Goal: Answer question/provide support: Share knowledge or assist other users

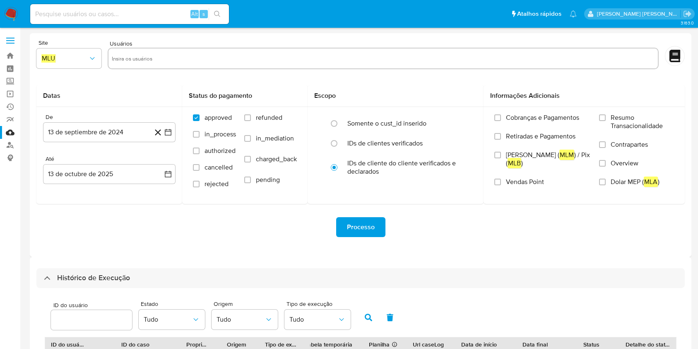
select select "10"
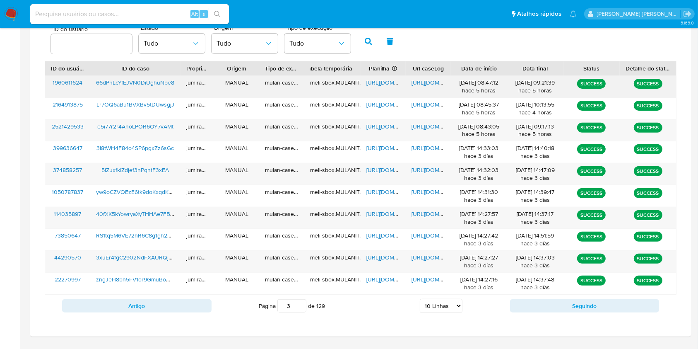
drag, startPoint x: 706, startPoint y: 105, endPoint x: 392, endPoint y: 81, distance: 315.2
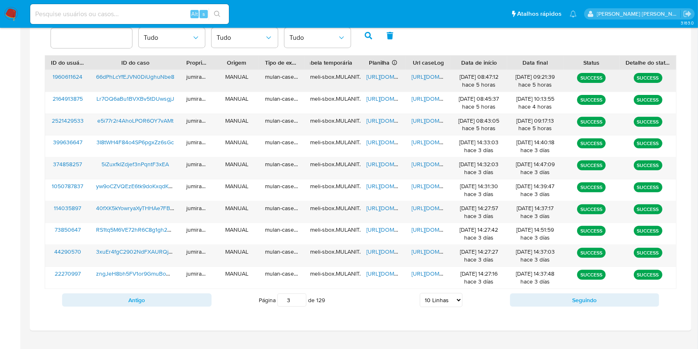
scroll to position [298, 0]
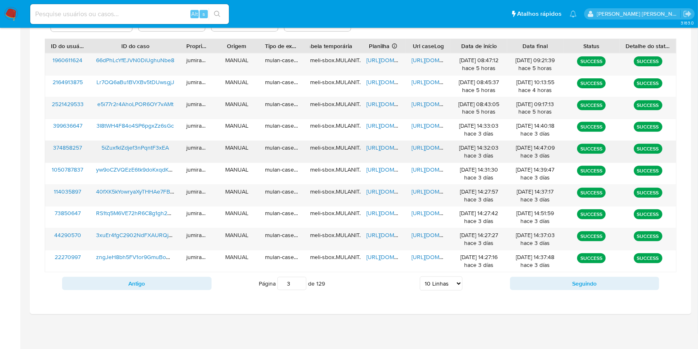
drag, startPoint x: 392, startPoint y: 81, endPoint x: 212, endPoint y: 154, distance: 193.9
click at [212, 154] on div "jumiranda" at bounding box center [198, 152] width 34 height 22
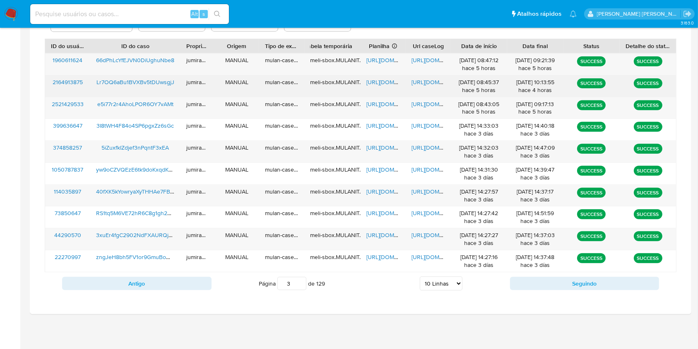
click at [384, 84] on span "https://docs.google.com/spreadsheets/d/1CDORTO-JG4YL2jithSpWg5ypp_kffntCir52PS-…" at bounding box center [394, 82] width 57 height 8
click at [422, 84] on span "https://docs.google.com/document/d/1E71j_iAe7iW_K4VqqcidPoleRC-_UwswMhoGm_Gxve0…" at bounding box center [440, 82] width 57 height 8
click at [133, 80] on span "Lr7OQ6aBu1BVXBv5tDUwsgjJ" at bounding box center [135, 82] width 78 height 8
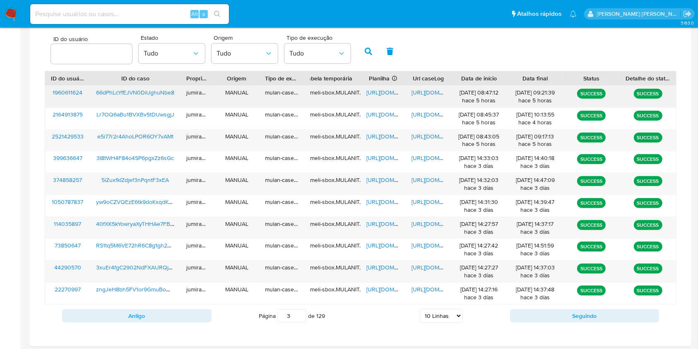
scroll to position [243, 0]
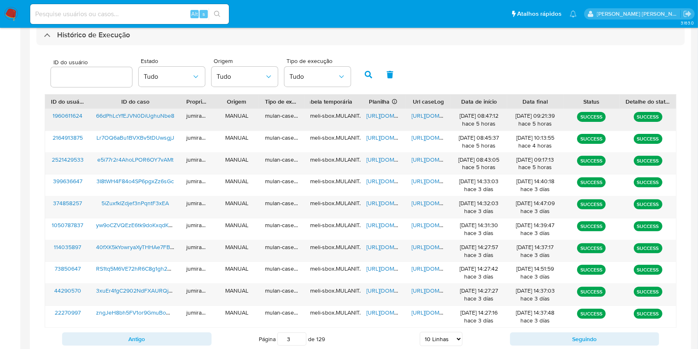
drag, startPoint x: 384, startPoint y: 116, endPoint x: 447, endPoint y: 114, distance: 63.0
click at [382, 116] on span "https://docs.google.com/spreadsheets/d/19Iyp4pHsLXcnpVz3AKJhJcu-zqI6qJhjmUsYPUB…" at bounding box center [394, 115] width 57 height 8
click at [430, 115] on span "https://docs.google.com/document/d/1ywygT4vdZ6RfU1ODguKSsD3FrzOgqgPEHkiIk2JUTBQ…" at bounding box center [440, 115] width 57 height 8
click at [165, 112] on span "66dPhLcYfEJVN0DiUghuNbe8" at bounding box center [135, 115] width 78 height 8
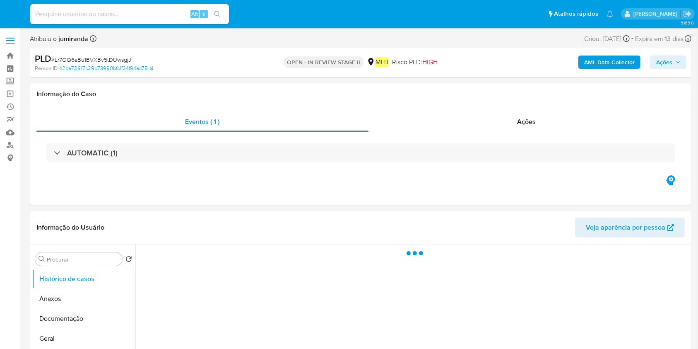
select select "10"
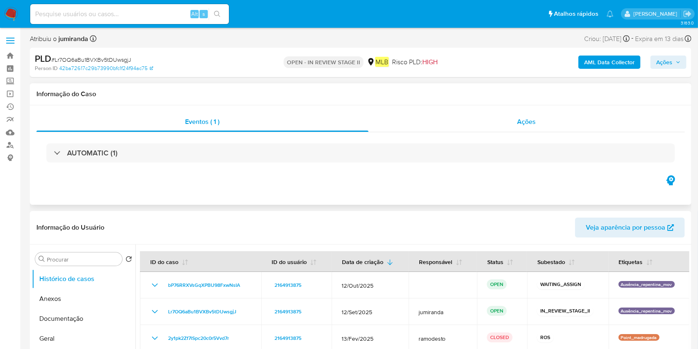
click at [483, 112] on div "Ações" at bounding box center [527, 122] width 316 height 20
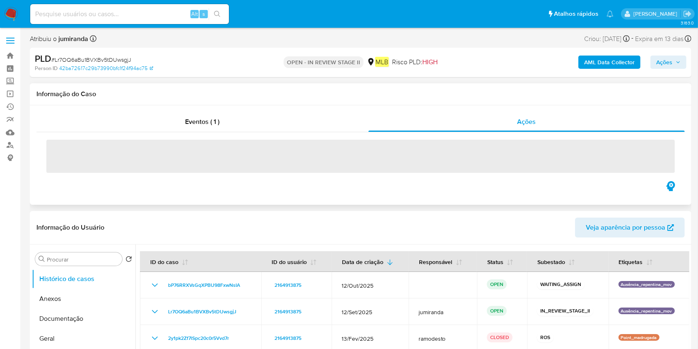
click at [296, 131] on div "Eventos ( 1 ) Ações ‌" at bounding box center [360, 146] width 649 height 68
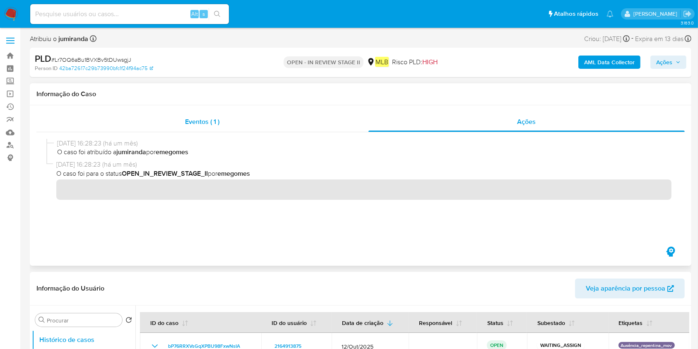
click at [210, 112] on div "Eventos ( 1 )" at bounding box center [202, 122] width 332 height 20
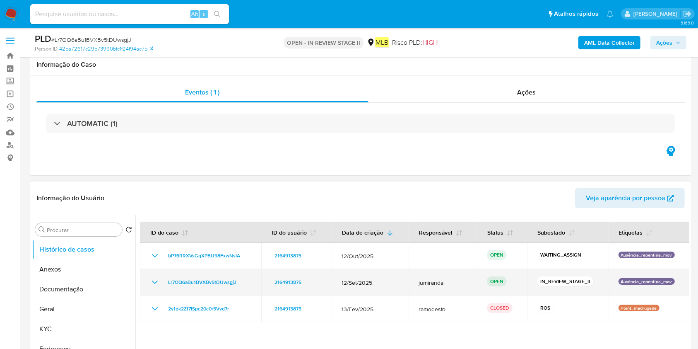
scroll to position [110, 0]
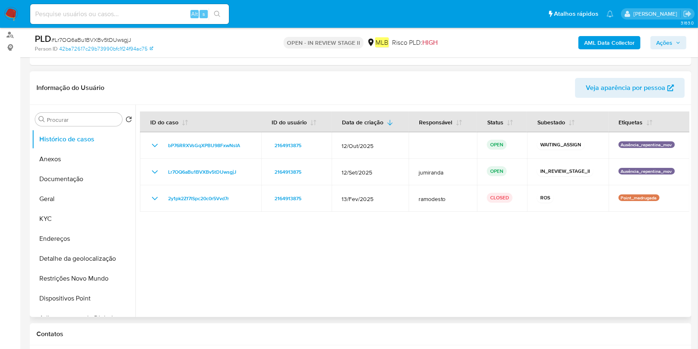
drag, startPoint x: 287, startPoint y: 267, endPoint x: 294, endPoint y: 268, distance: 7.1
click at [290, 268] on div at bounding box center [412, 211] width 554 height 212
click at [393, 282] on div at bounding box center [412, 211] width 554 height 212
drag, startPoint x: 414, startPoint y: 285, endPoint x: 454, endPoint y: 285, distance: 39.8
click at [427, 285] on div at bounding box center [412, 211] width 554 height 212
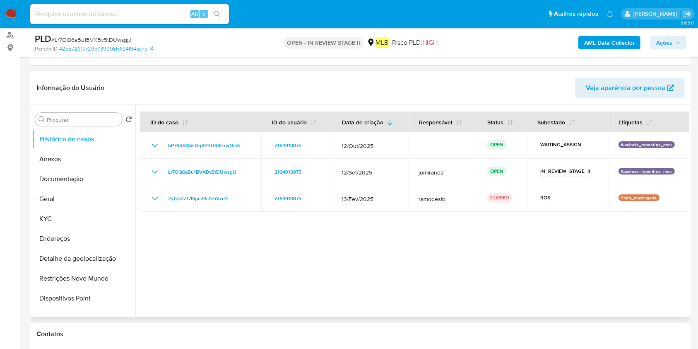
click at [480, 297] on div at bounding box center [412, 211] width 554 height 212
drag, startPoint x: 260, startPoint y: 238, endPoint x: 323, endPoint y: 235, distance: 62.6
click at [259, 237] on div at bounding box center [412, 211] width 554 height 212
click at [465, 277] on div at bounding box center [412, 211] width 554 height 212
drag, startPoint x: 326, startPoint y: 240, endPoint x: 322, endPoint y: 245, distance: 6.4
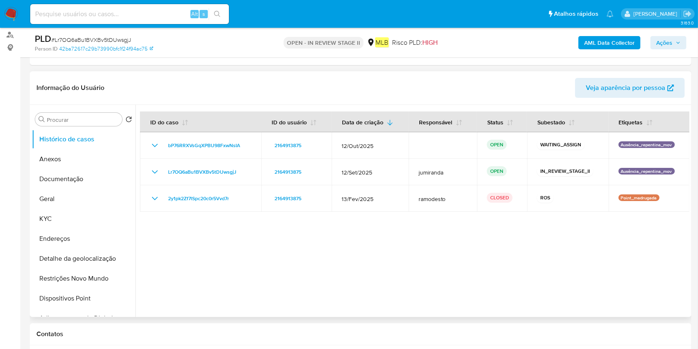
click at [322, 245] on div at bounding box center [412, 211] width 554 height 212
click at [477, 298] on div at bounding box center [412, 211] width 554 height 212
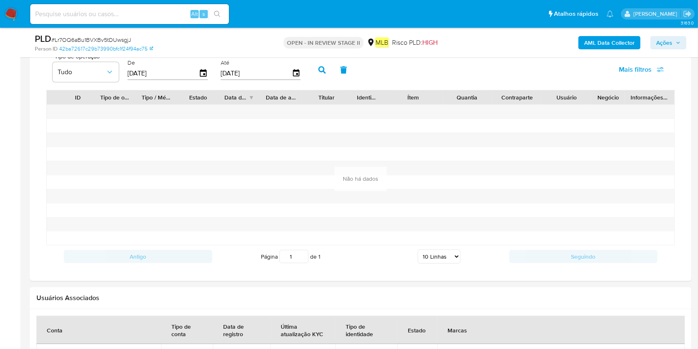
scroll to position [994, 0]
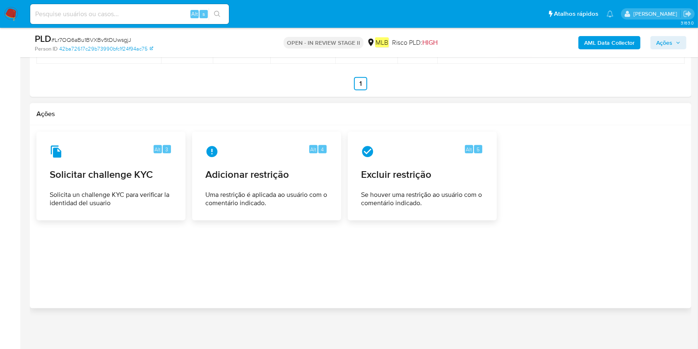
drag, startPoint x: 260, startPoint y: 278, endPoint x: 267, endPoint y: 278, distance: 6.2
click at [260, 278] on div at bounding box center [360, 217] width 649 height 170
click at [543, 122] on div "Ações" at bounding box center [361, 114] width 662 height 22
click at [632, 94] on div at bounding box center [361, 43] width 662 height 108
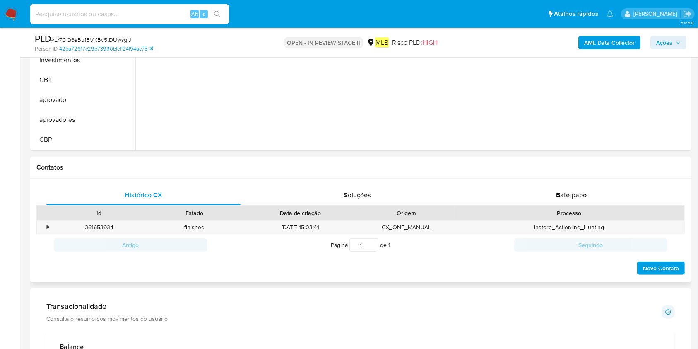
scroll to position [111, 0]
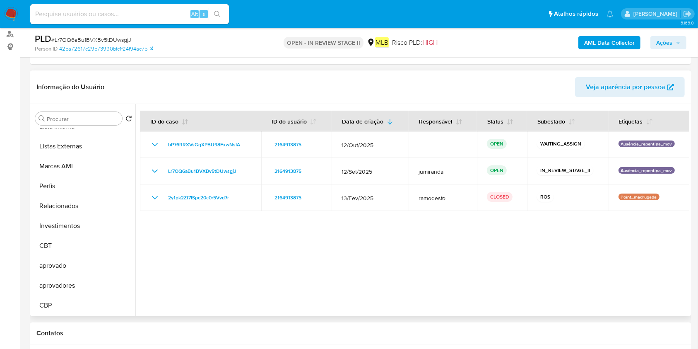
click at [424, 304] on div at bounding box center [412, 210] width 554 height 212
click at [624, 333] on h1 "Contatos" at bounding box center [360, 333] width 649 height 8
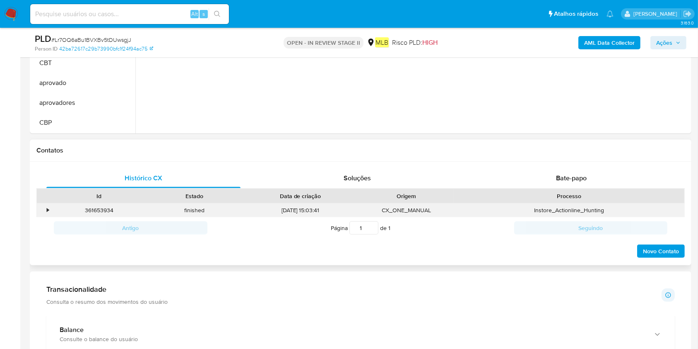
scroll to position [332, 0]
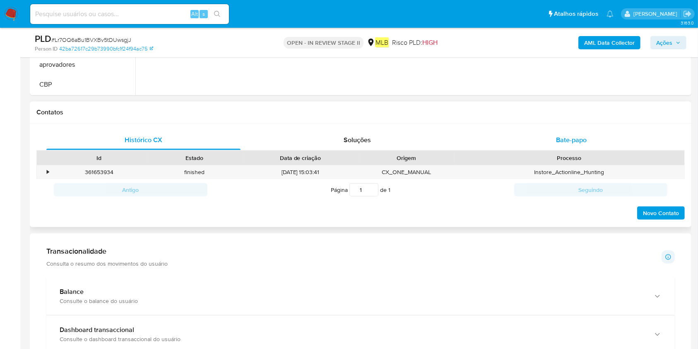
click at [588, 147] on div "Bate-papo" at bounding box center [572, 140] width 194 height 20
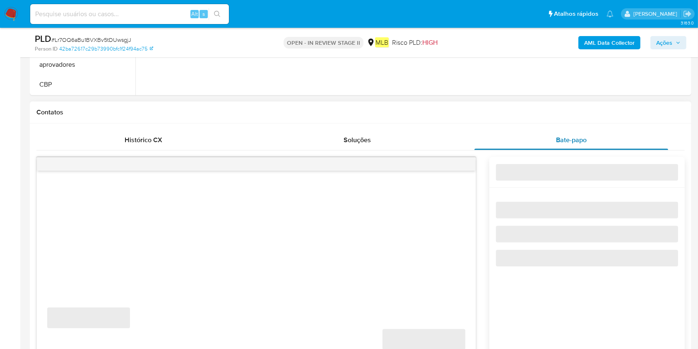
click at [586, 144] on div "Bate-papo" at bounding box center [572, 140] width 194 height 20
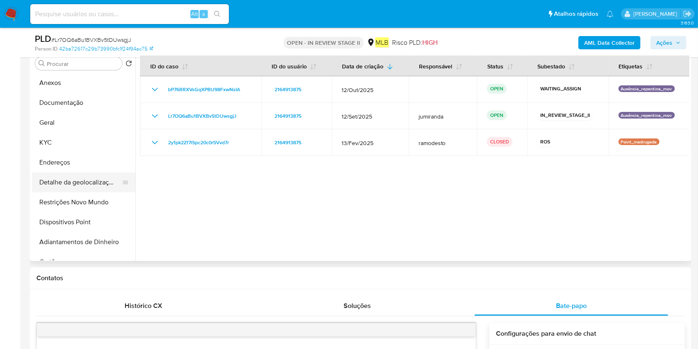
scroll to position [0, 0]
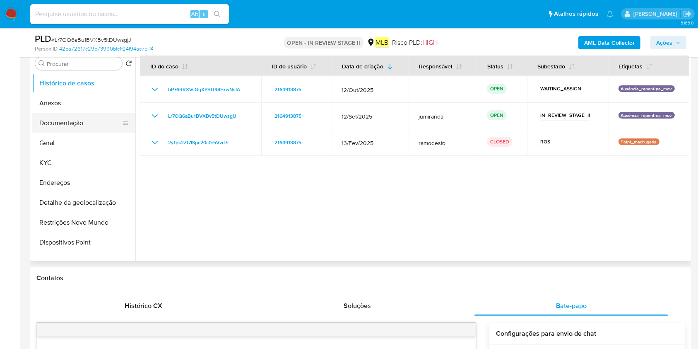
click at [70, 121] on button "Documentação" at bounding box center [80, 123] width 97 height 20
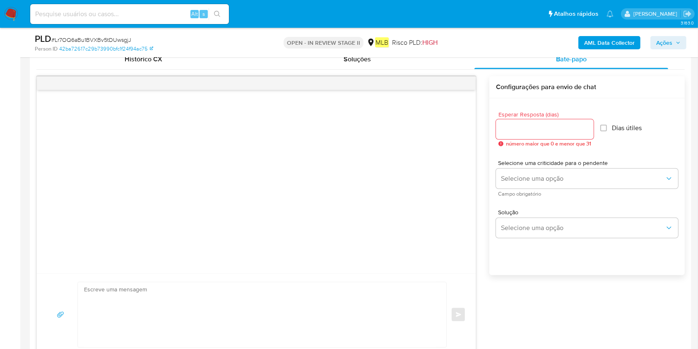
scroll to position [497, 0]
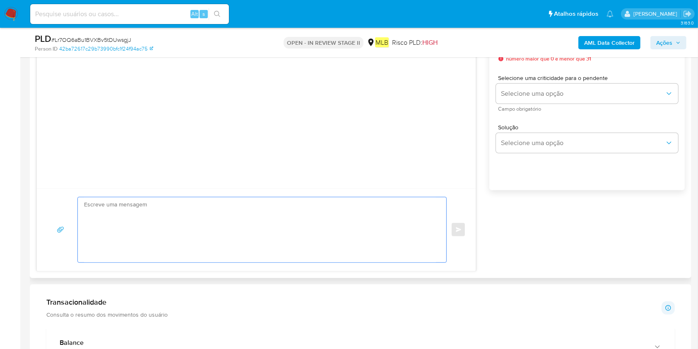
click at [347, 220] on textarea at bounding box center [260, 229] width 352 height 65
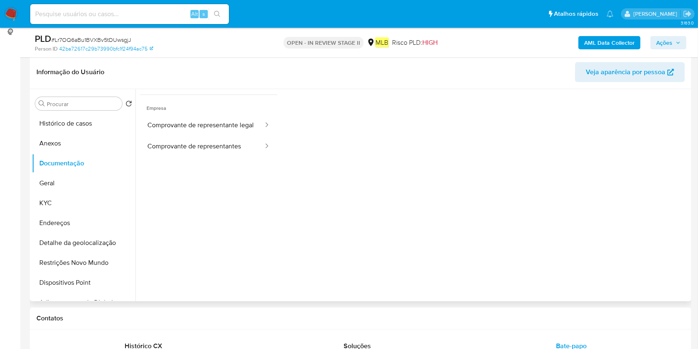
scroll to position [111, 0]
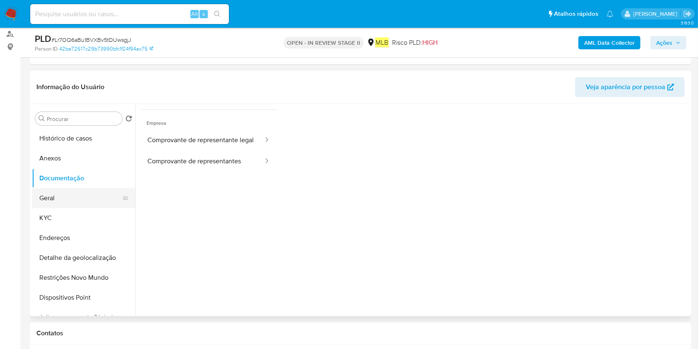
click at [76, 197] on button "Geral" at bounding box center [80, 198] width 97 height 20
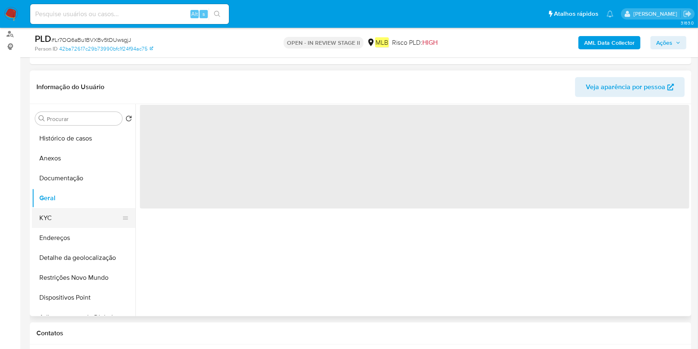
click at [82, 221] on button "KYC" at bounding box center [80, 218] width 97 height 20
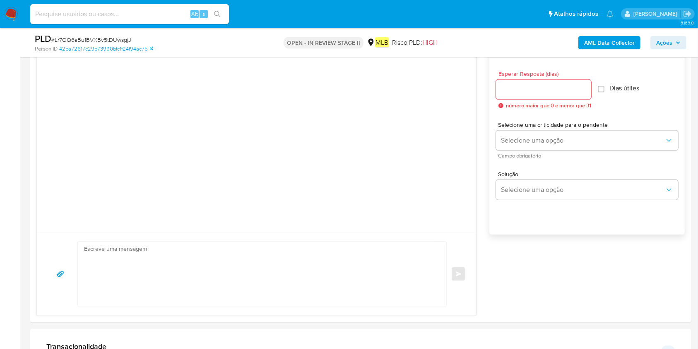
scroll to position [553, 0]
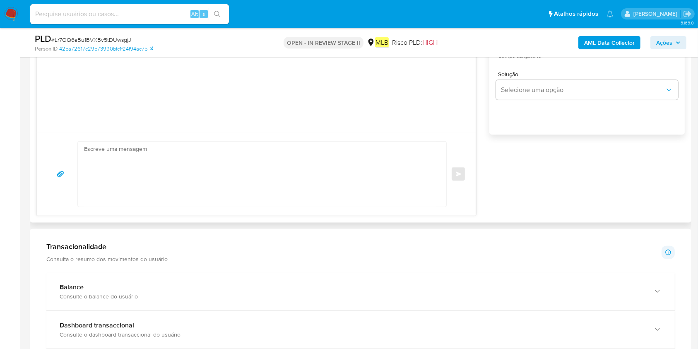
click at [312, 154] on textarea at bounding box center [260, 174] width 352 height 65
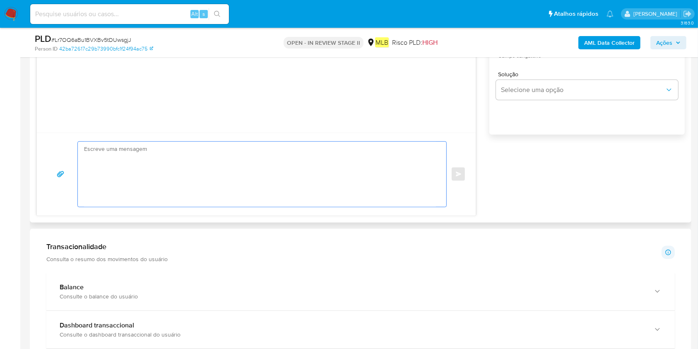
paste textarea "Olá! Estamos realizando uma verificação adicional de segurança em contas de usu…"
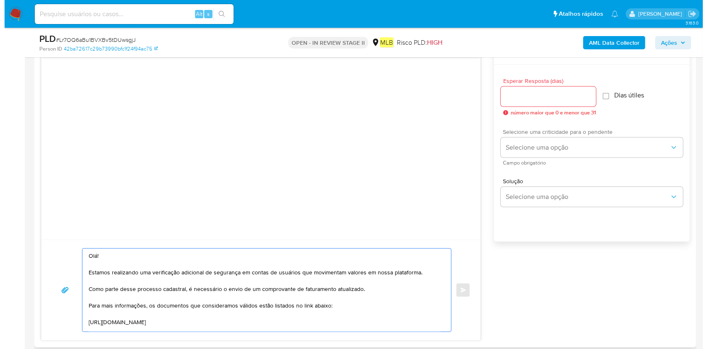
scroll to position [387, 0]
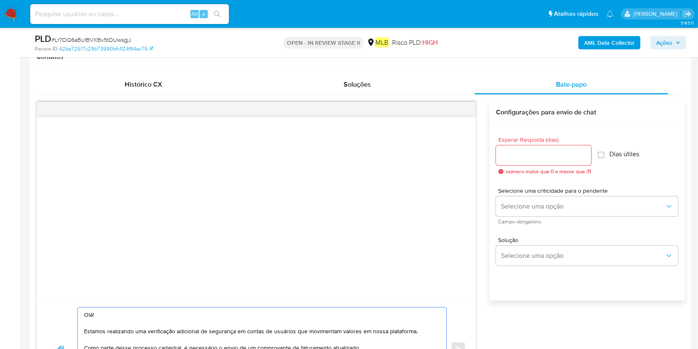
type textarea "Olá! Estamos realizando uma verificação adicional de segurança em contas de usu…"
click at [558, 158] on input "Esperar Resposta (dias)" at bounding box center [543, 155] width 95 height 11
click at [586, 151] on input "1" at bounding box center [543, 155] width 95 height 11
click at [582, 151] on input "2" at bounding box center [542, 155] width 93 height 11
type input "3"
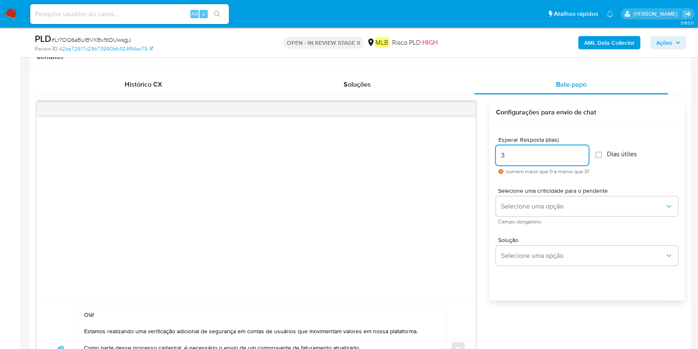
click at [583, 151] on input "3" at bounding box center [542, 155] width 93 height 11
click at [602, 154] on input "Dias útiles" at bounding box center [599, 155] width 7 height 7
checkbox input "true"
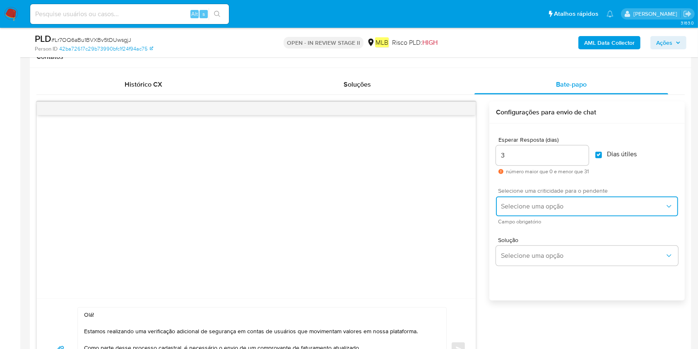
click at [600, 214] on button "Selecione uma opção" at bounding box center [587, 206] width 182 height 20
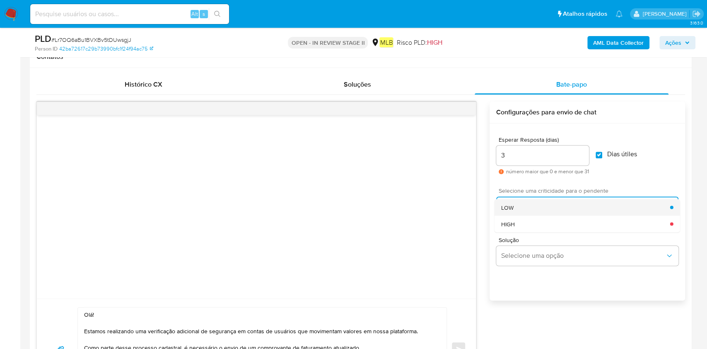
click at [586, 212] on div "LOW" at bounding box center [585, 207] width 169 height 17
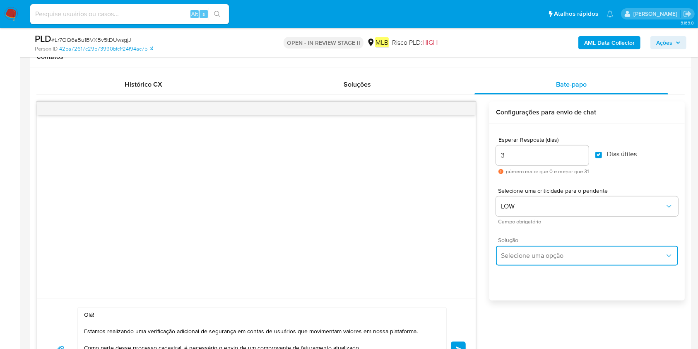
click at [568, 260] on button "Selecione uma opção" at bounding box center [587, 256] width 182 height 20
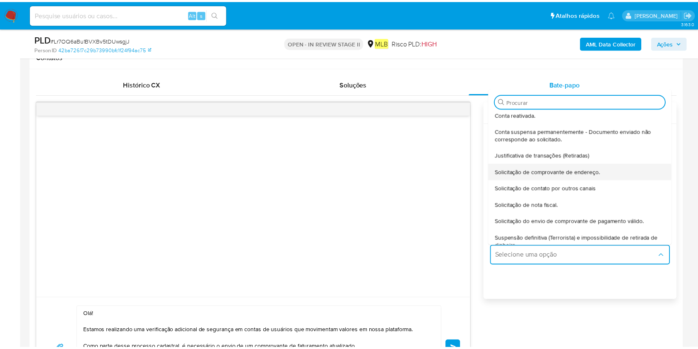
scroll to position [69, 0]
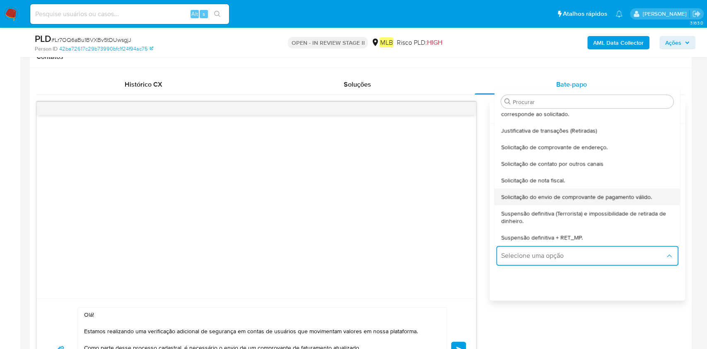
click at [585, 190] on div "Solicitação do envio de comprovante de pagamento válido." at bounding box center [587, 196] width 172 height 17
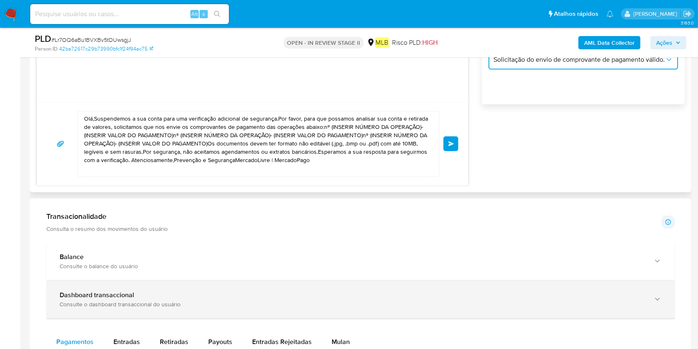
scroll to position [608, 0]
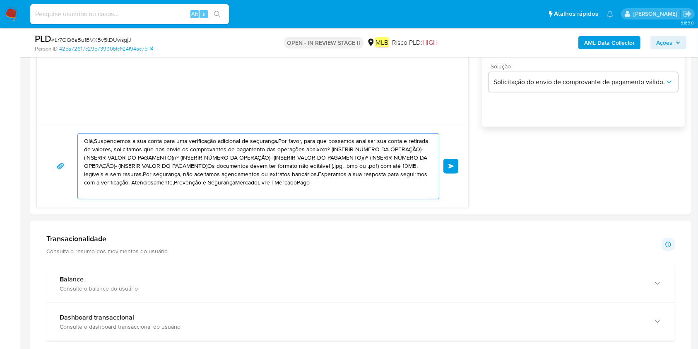
drag, startPoint x: 337, startPoint y: 136, endPoint x: 0, endPoint y: -1, distance: 363.9
click at [0, 0] on html "Pausado Ver notificaciones Alt s Atalhos rápidos Presiona las siguientes teclas…" at bounding box center [349, 219] width 698 height 1560
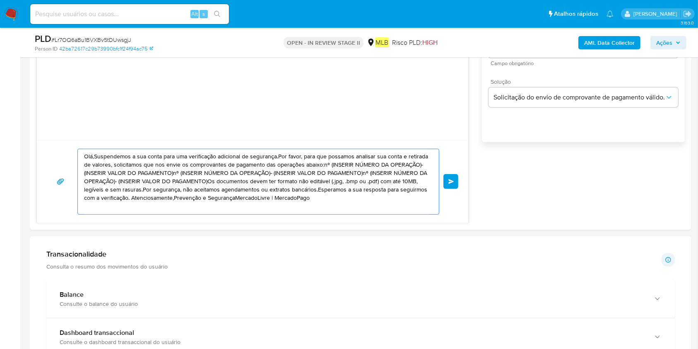
paste textarea "! Estamos realizando uma verificação adicional de segurança em contas de usuári…"
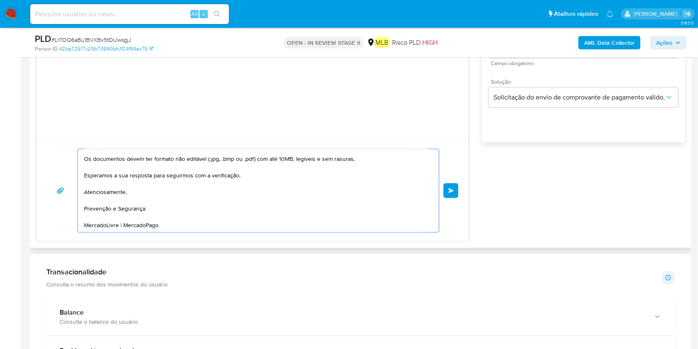
scroll to position [132, 0]
type textarea "Olá! Estamos realizando uma verificação adicional de segurança em contas de usu…"
click at [453, 186] on button "common.send" at bounding box center [451, 190] width 15 height 15
click at [450, 189] on span "common.send" at bounding box center [451, 190] width 6 height 5
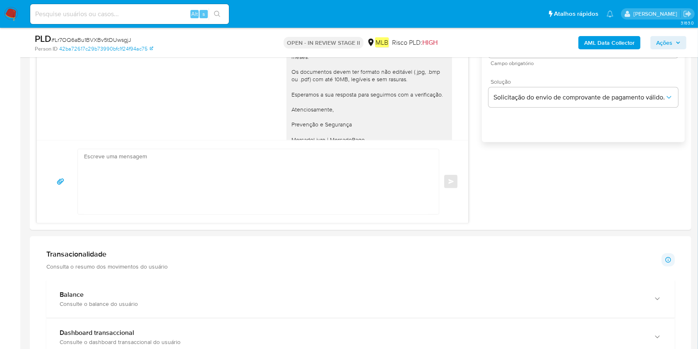
scroll to position [0, 0]
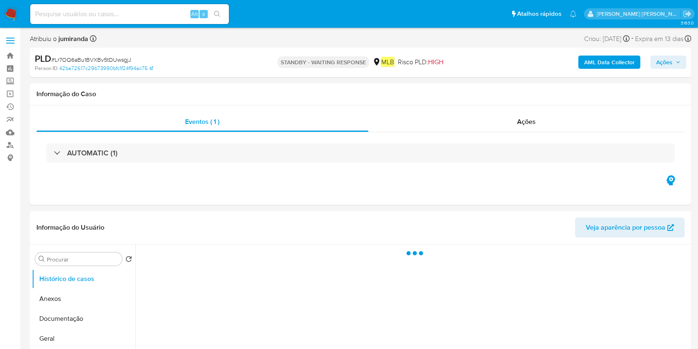
select select "10"
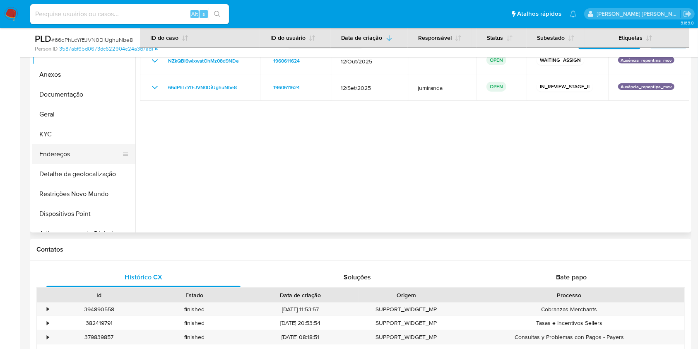
scroll to position [55, 0]
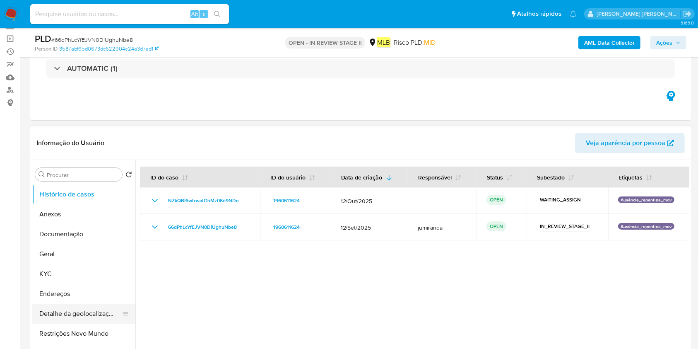
drag, startPoint x: 39, startPoint y: 313, endPoint x: 45, endPoint y: 306, distance: 8.9
click at [39, 313] on button "Detalhe da geolocalização" at bounding box center [80, 314] width 97 height 20
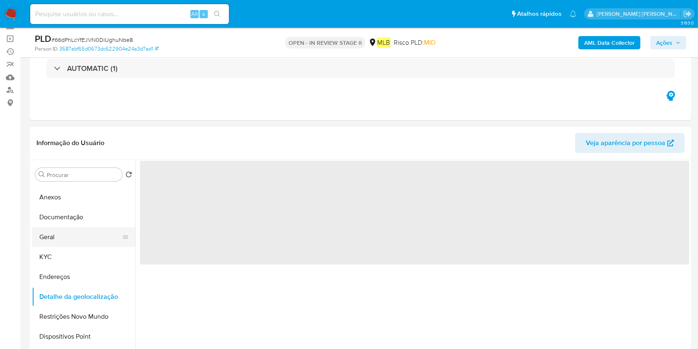
scroll to position [0, 0]
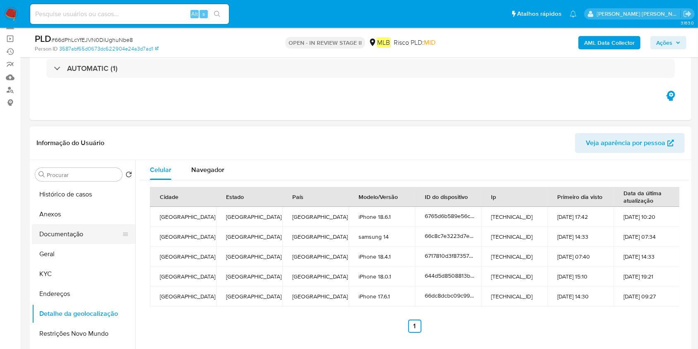
click at [88, 231] on button "Documentação" at bounding box center [80, 234] width 97 height 20
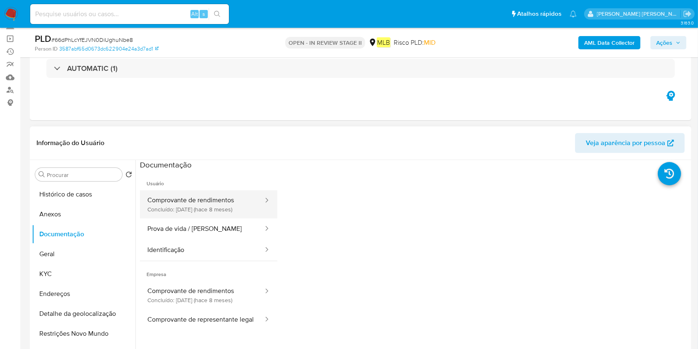
click at [214, 190] on button "Comprovante de rendimentos Concluído: 18/02/2025 (hace 8 meses)" at bounding box center [202, 204] width 124 height 28
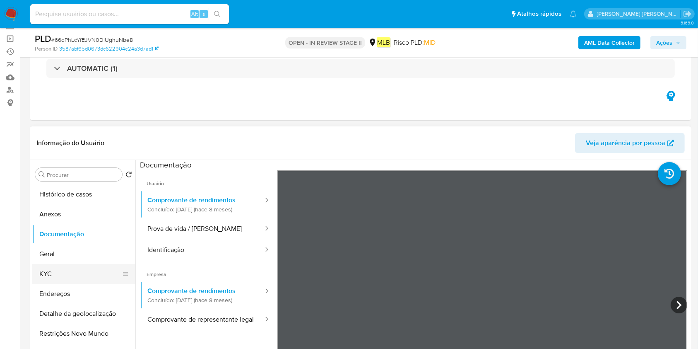
click at [46, 281] on button "KYC" at bounding box center [80, 274] width 97 height 20
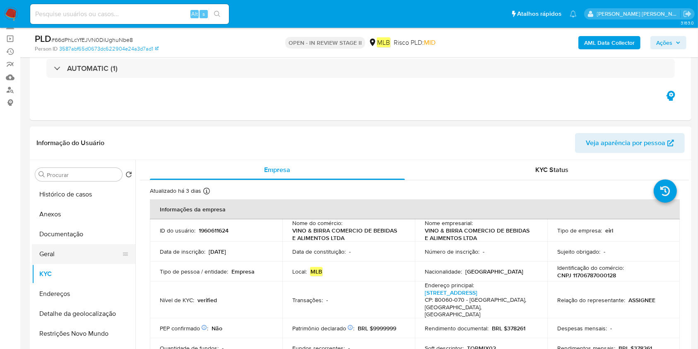
click at [75, 256] on button "Geral" at bounding box center [80, 254] width 97 height 20
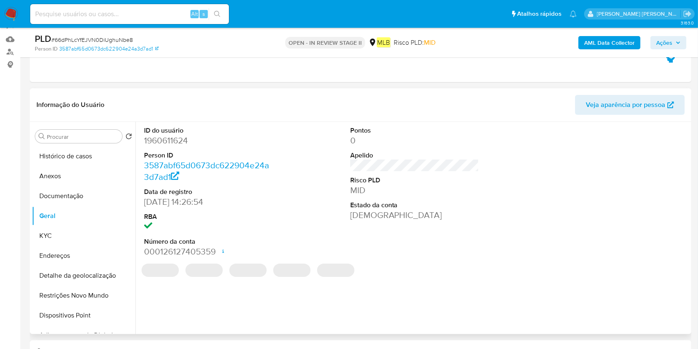
scroll to position [110, 0]
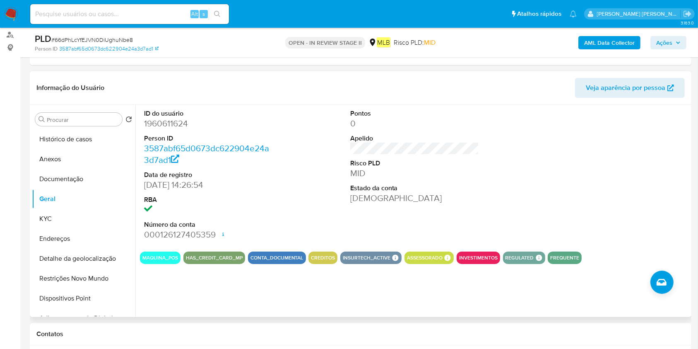
click at [427, 256] on button "ASSESSORADO" at bounding box center [425, 257] width 36 height 3
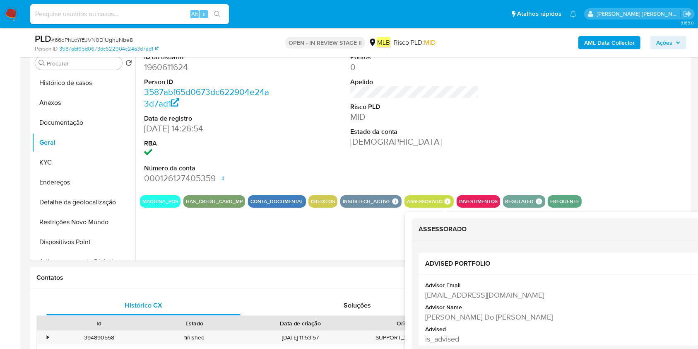
scroll to position [221, 0]
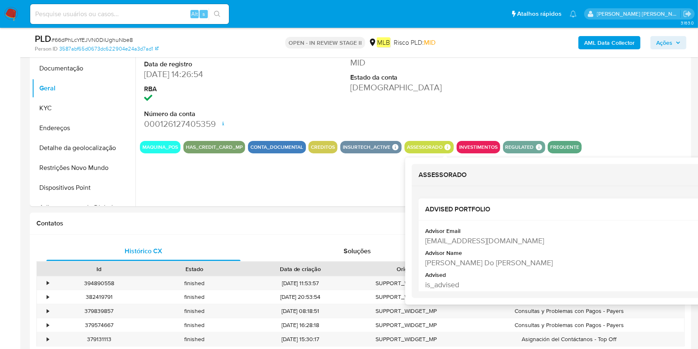
click at [468, 261] on div "Heitor Bastos Do Carmo" at bounding box center [562, 262] width 275 height 10
copy div "Heitor Bastos Do Carmo"
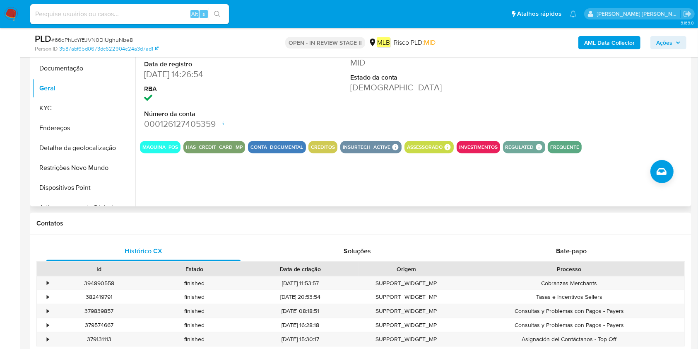
drag, startPoint x: 56, startPoint y: 168, endPoint x: 165, endPoint y: 82, distance: 138.8
click at [56, 169] on button "Restrições Novo Mundo" at bounding box center [84, 168] width 104 height 20
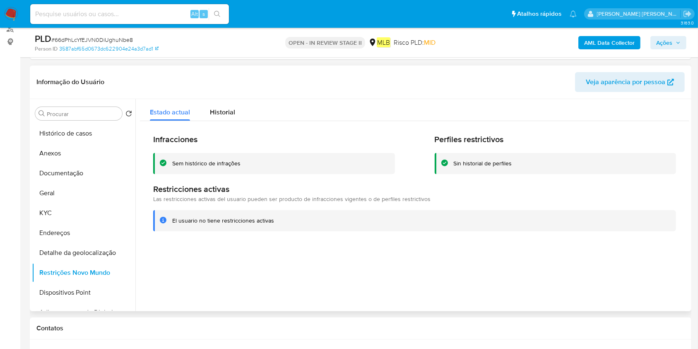
scroll to position [110, 0]
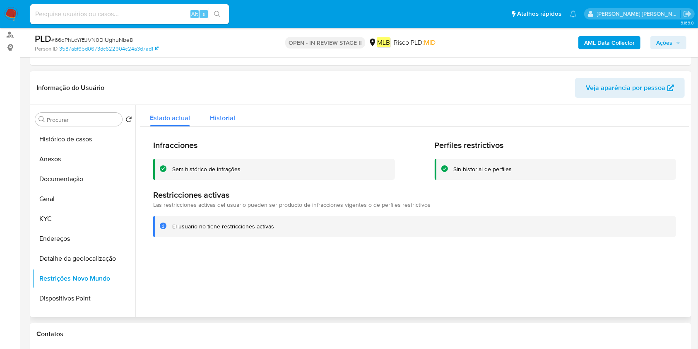
click at [222, 114] on span "Historial" at bounding box center [222, 118] width 25 height 10
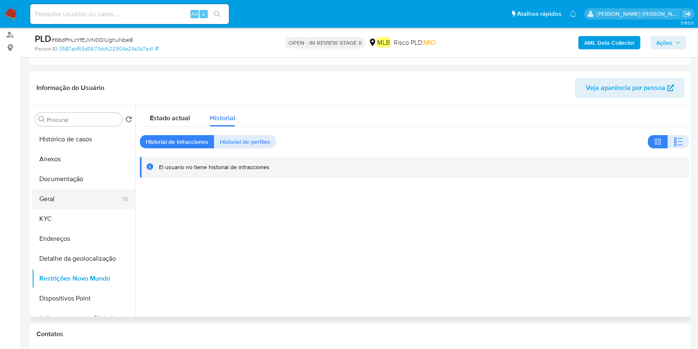
click at [88, 199] on button "Geral" at bounding box center [80, 199] width 97 height 20
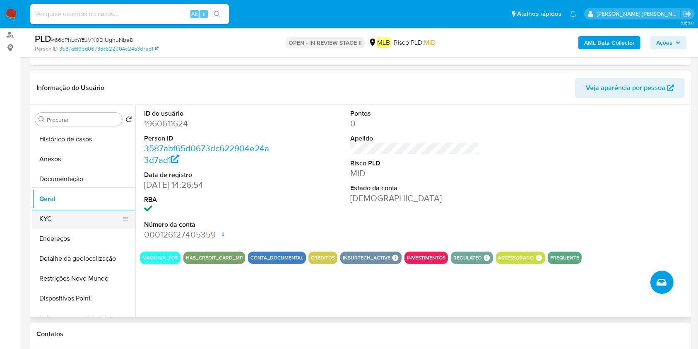
drag, startPoint x: 72, startPoint y: 214, endPoint x: 116, endPoint y: 214, distance: 44.3
click at [72, 215] on button "KYC" at bounding box center [80, 219] width 97 height 20
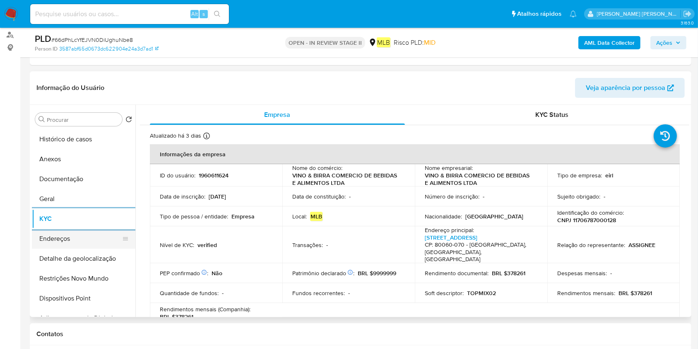
click at [89, 238] on button "Endereços" at bounding box center [80, 239] width 97 height 20
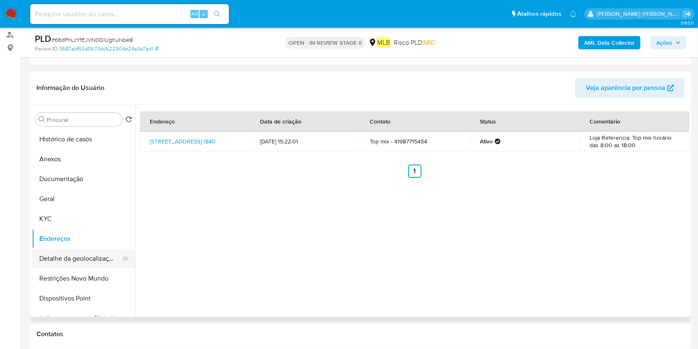
click at [63, 258] on button "Detalhe da geolocalização" at bounding box center [80, 258] width 97 height 20
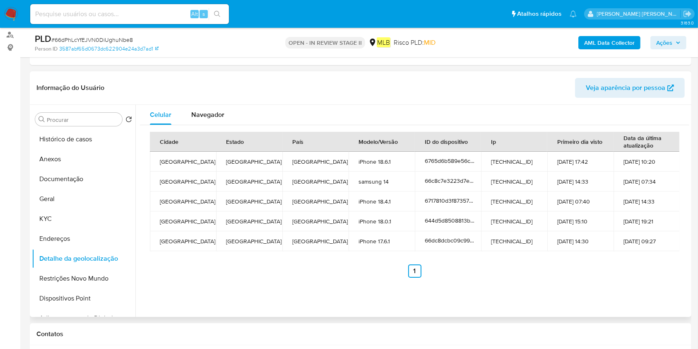
drag, startPoint x: 82, startPoint y: 272, endPoint x: 421, endPoint y: 266, distance: 338.4
click at [84, 272] on button "Restrições Novo Mundo" at bounding box center [84, 278] width 104 height 20
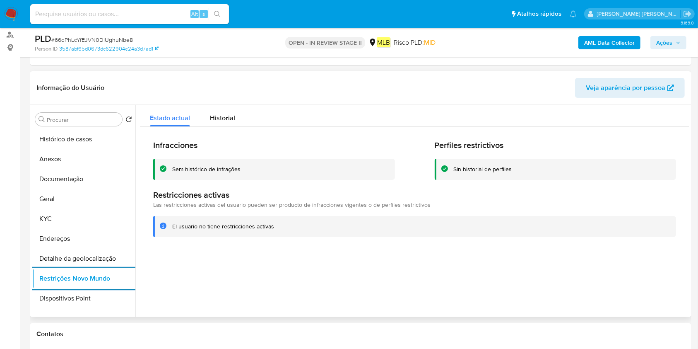
drag, startPoint x: 77, startPoint y: 301, endPoint x: 338, endPoint y: 283, distance: 261.9
click at [76, 301] on button "Dispositivos Point" at bounding box center [84, 298] width 104 height 20
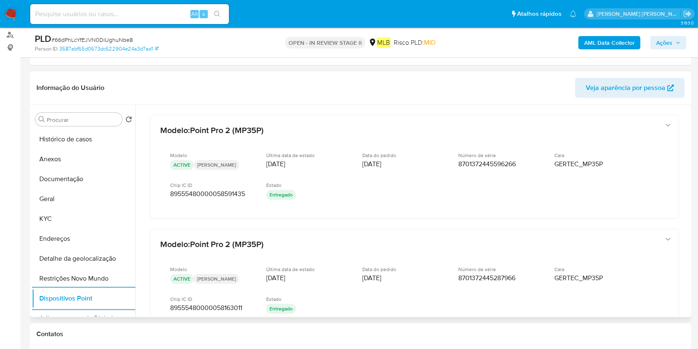
click at [70, 155] on button "Anexos" at bounding box center [84, 159] width 104 height 20
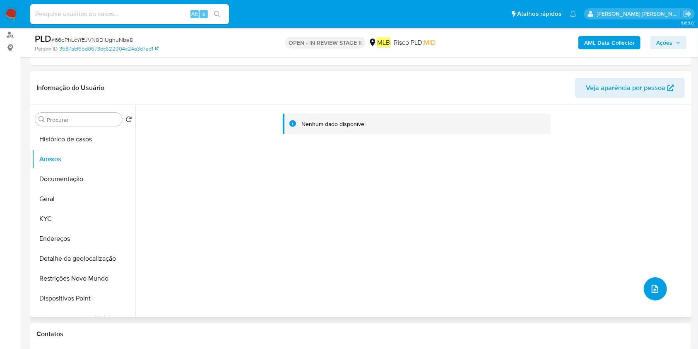
click at [646, 288] on button "upload-file" at bounding box center [655, 288] width 23 height 23
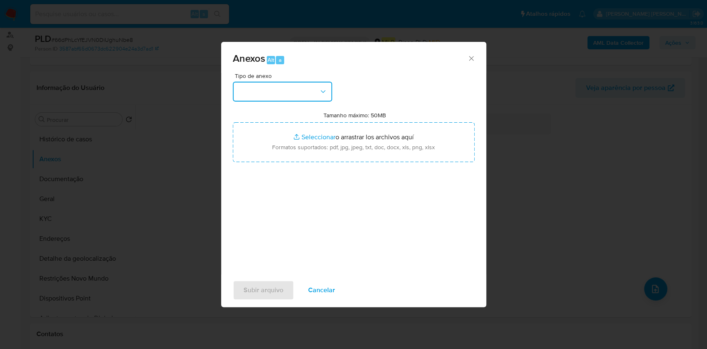
click at [294, 96] on button "button" at bounding box center [282, 92] width 99 height 20
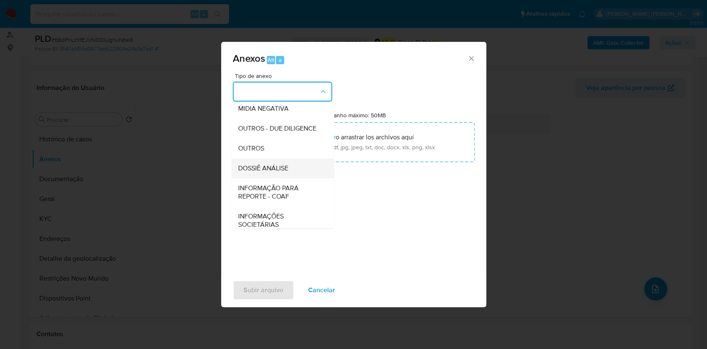
scroll to position [127, 0]
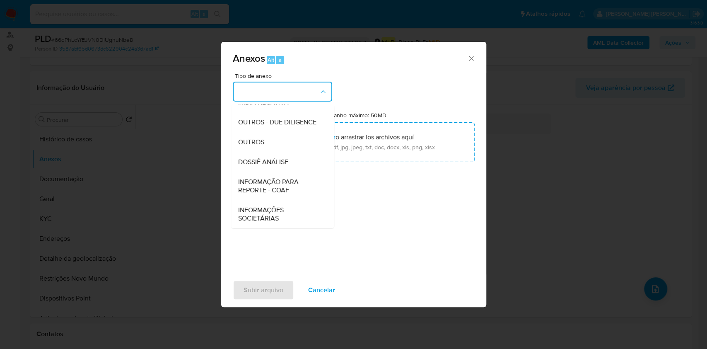
drag, startPoint x: 267, startPoint y: 164, endPoint x: 364, endPoint y: 117, distance: 107.2
click at [268, 165] on span "DOSSIÊ ANÁLISE" at bounding box center [263, 162] width 50 height 8
